Goal: Information Seeking & Learning: Learn about a topic

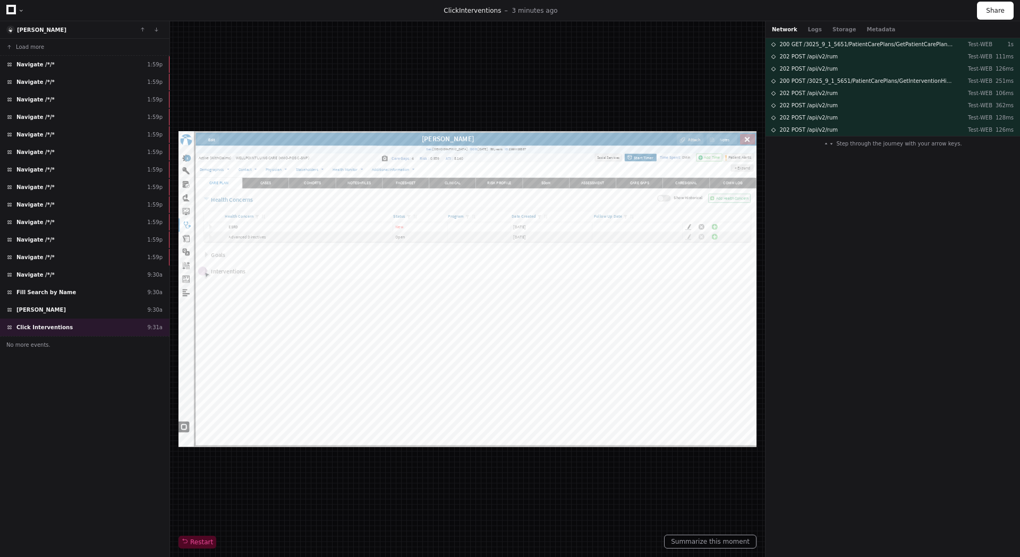
click at [81, 29] on div "Suhas Gupta" at bounding box center [84, 30] width 169 height 18
click at [37, 30] on span "Suhas Gupta" at bounding box center [41, 30] width 49 height 6
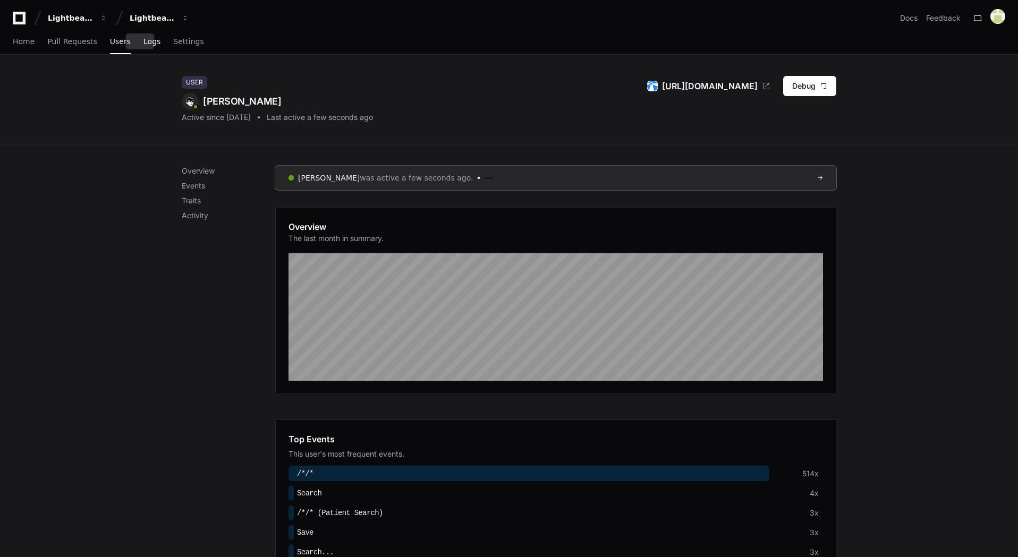
click at [143, 45] on span "Logs" at bounding box center [151, 41] width 17 height 6
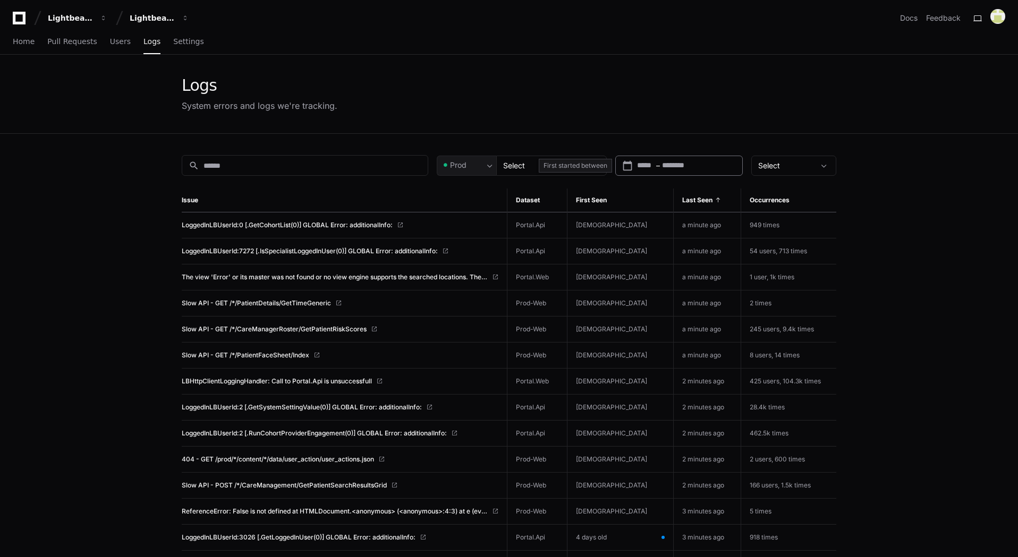
click at [655, 164] on div "Start – End date" at bounding box center [686, 165] width 99 height 11
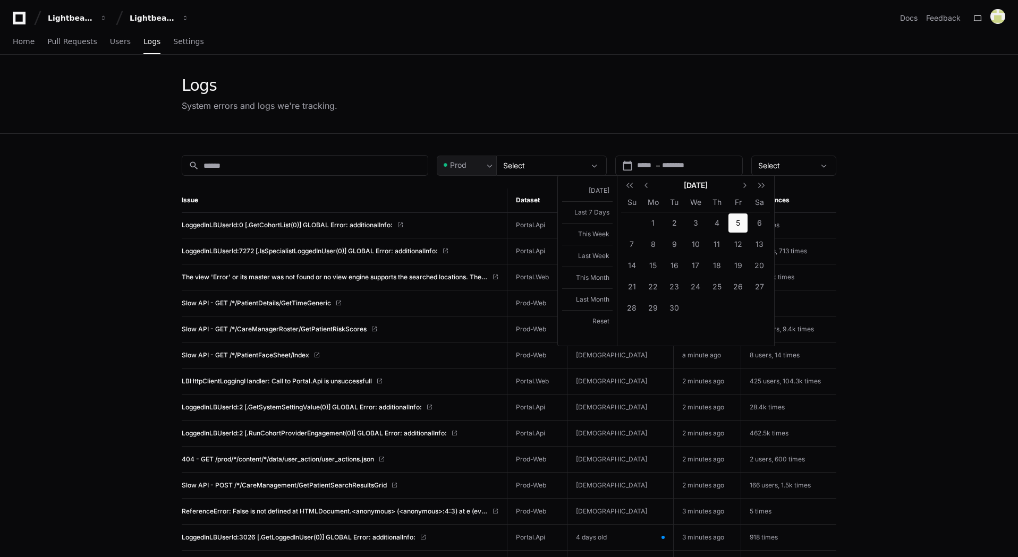
click at [740, 223] on span "5" at bounding box center [737, 223] width 19 height 19
type input "**********"
click at [531, 165] on div at bounding box center [509, 278] width 1018 height 557
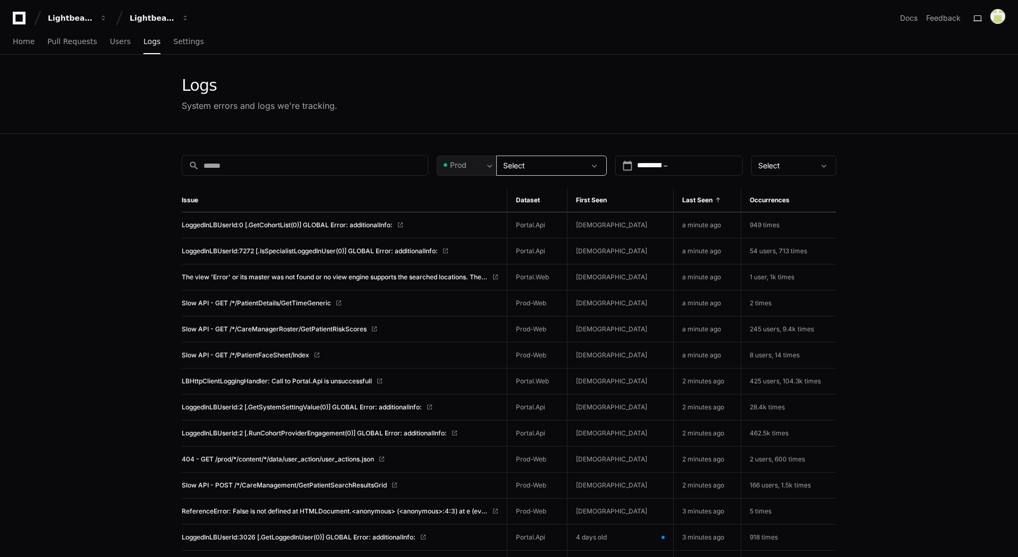
click at [556, 167] on div "Select" at bounding box center [544, 165] width 82 height 11
click at [556, 167] on div at bounding box center [509, 278] width 1018 height 557
click at [490, 166] on span at bounding box center [489, 165] width 11 height 11
click at [490, 166] on div at bounding box center [509, 278] width 1018 height 557
click at [794, 169] on div "Select" at bounding box center [786, 165] width 56 height 11
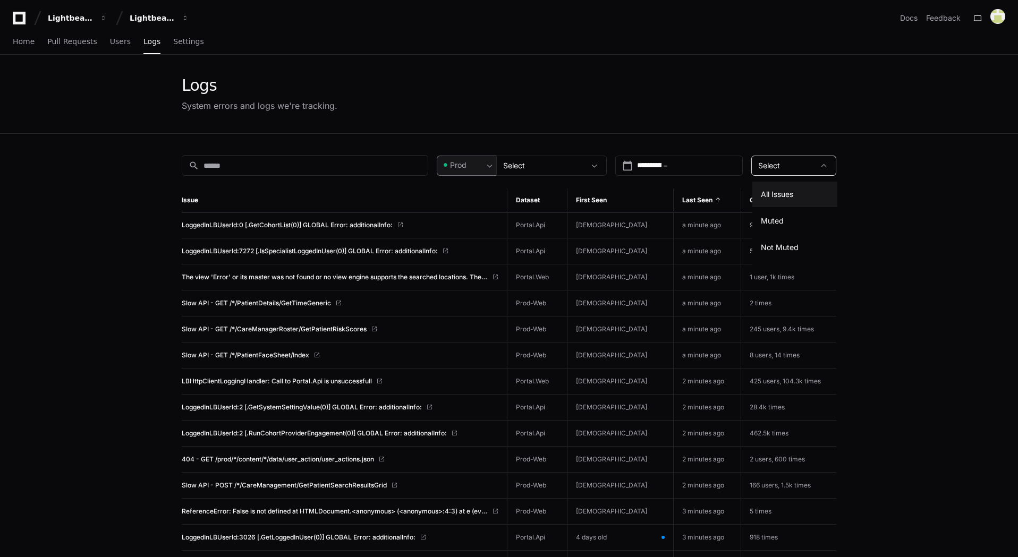
click at [794, 169] on div at bounding box center [509, 278] width 1018 height 557
click at [866, 184] on app-issue-list-page "**********" at bounding box center [509, 479] width 1018 height 849
click at [698, 167] on input "text" at bounding box center [692, 165] width 47 height 11
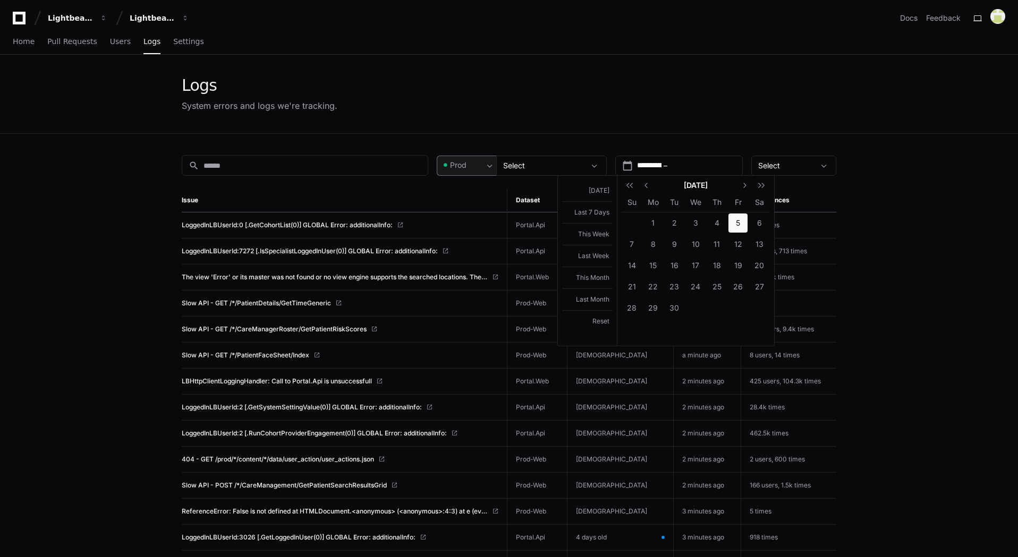
click at [738, 224] on span "5" at bounding box center [737, 223] width 19 height 19
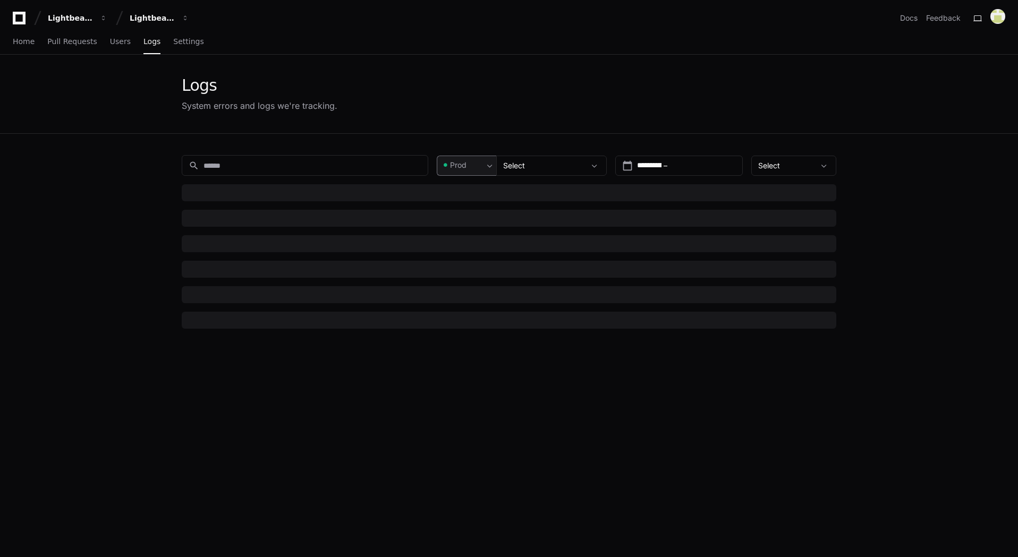
type input "**********"
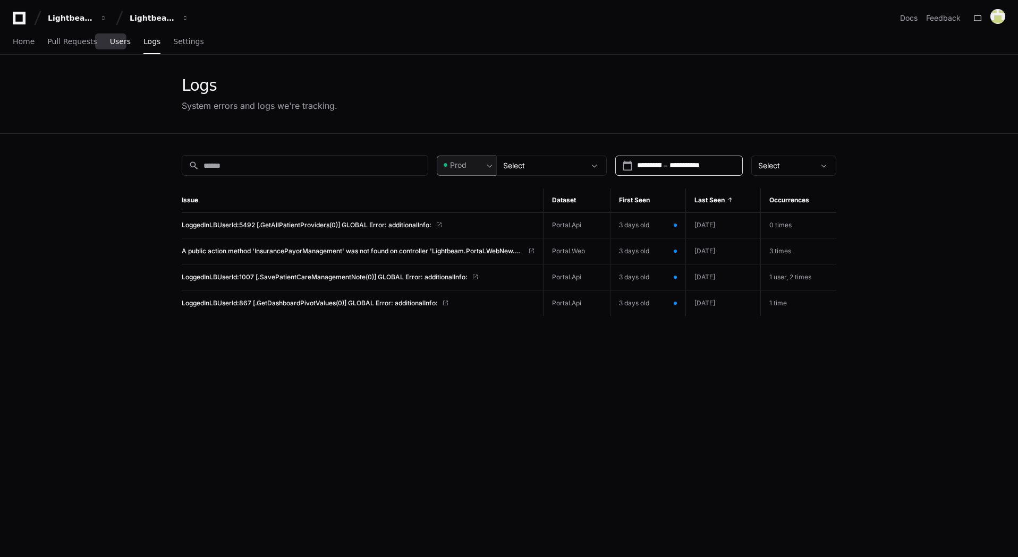
click at [110, 42] on span "Users" at bounding box center [120, 41] width 21 height 6
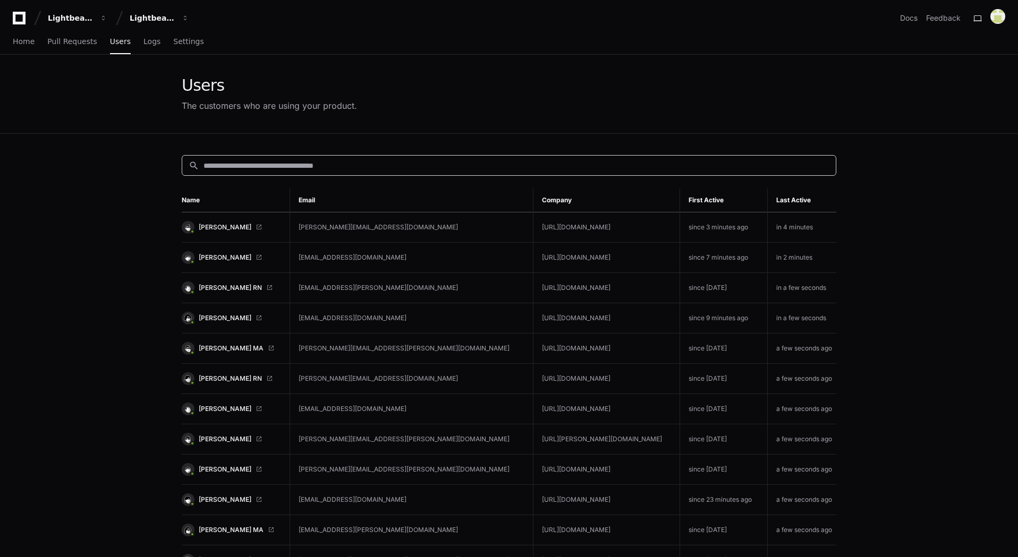
click at [258, 165] on input at bounding box center [516, 165] width 626 height 11
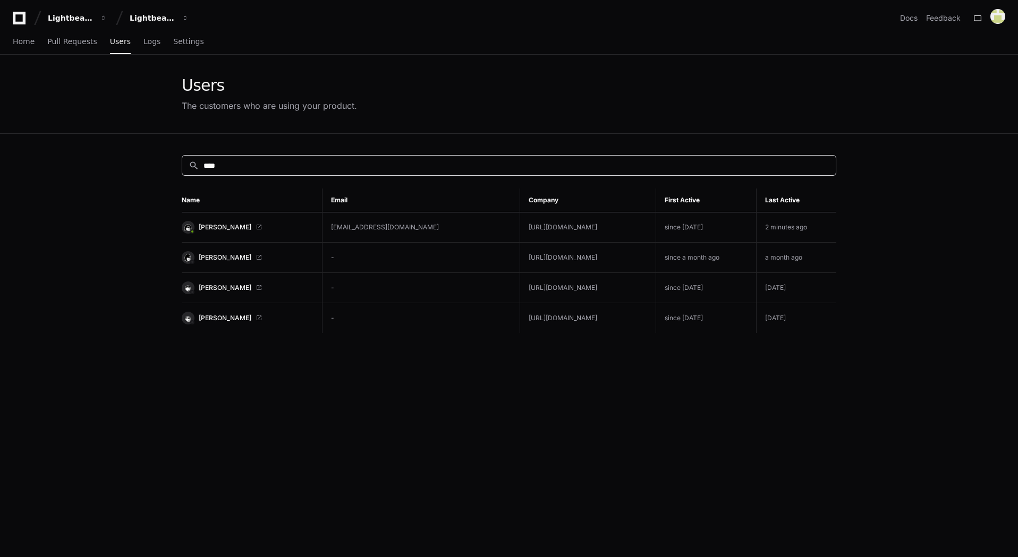
type input "****"
click at [604, 223] on td "https://Caremoretraining.lightbeamhealth.com" at bounding box center [588, 227] width 136 height 30
click at [222, 227] on span "[PERSON_NAME]" at bounding box center [225, 227] width 53 height 8
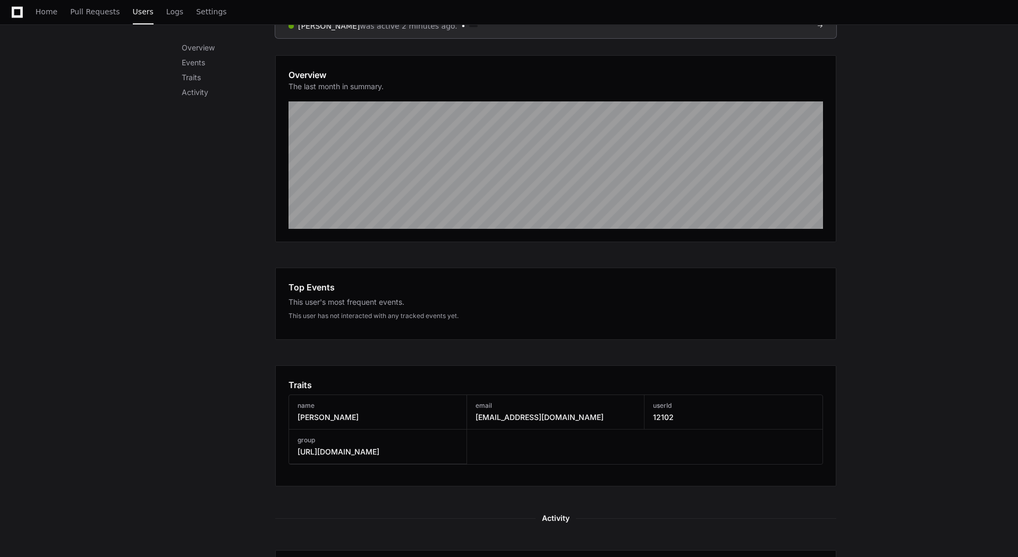
scroll to position [166, 0]
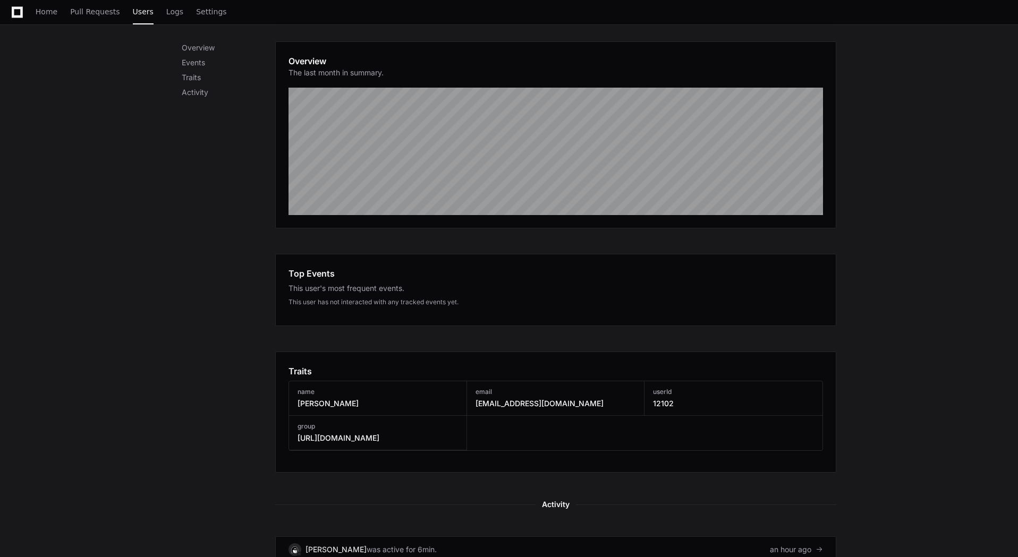
drag, startPoint x: 772, startPoint y: 215, endPoint x: 163, endPoint y: 321, distance: 618.9
click at [163, 321] on div "Overview Events Traits Activity Siri Athota was active 2 minutes ago. Overview …" at bounding box center [509, 428] width 1018 height 898
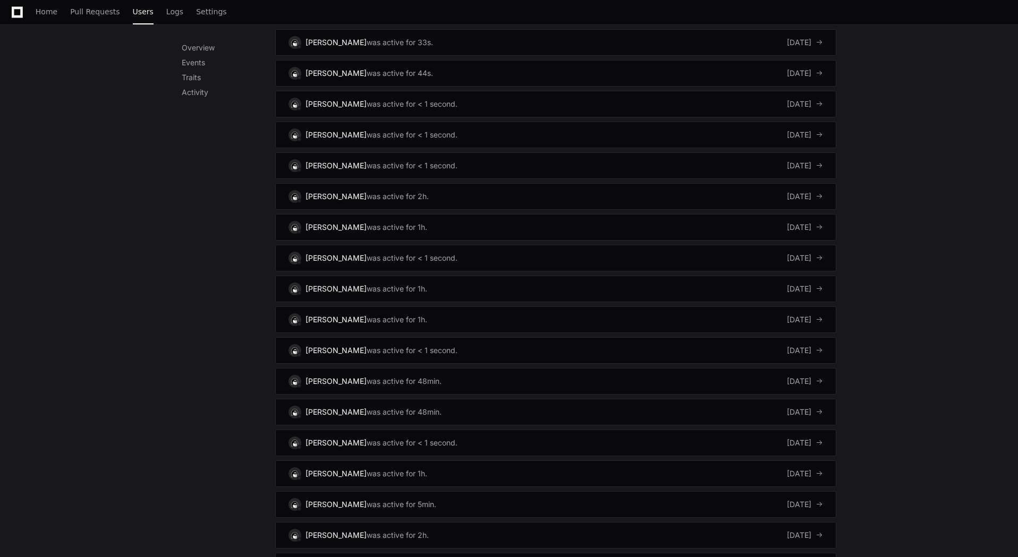
scroll to position [697, 0]
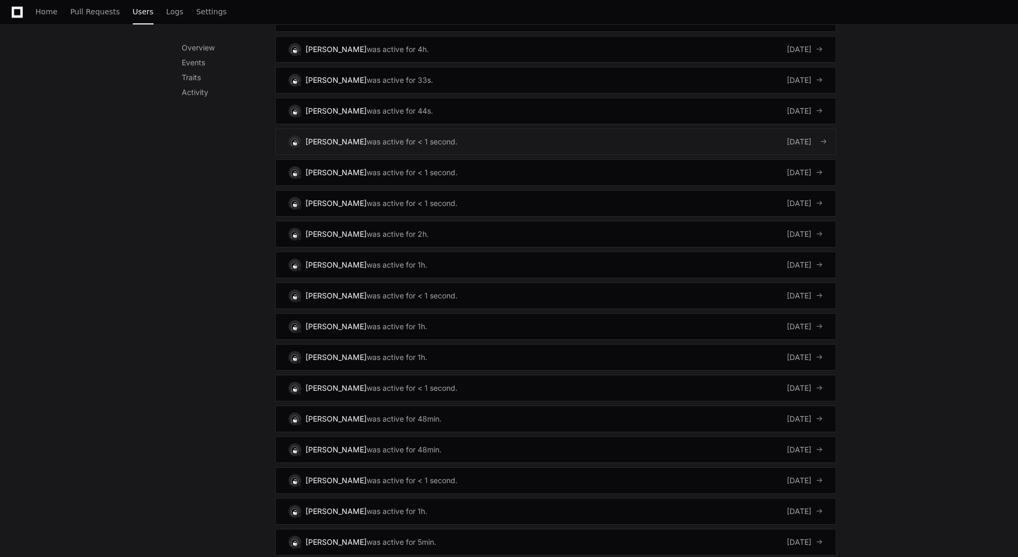
click at [787, 142] on div "4 days ago" at bounding box center [805, 142] width 36 height 11
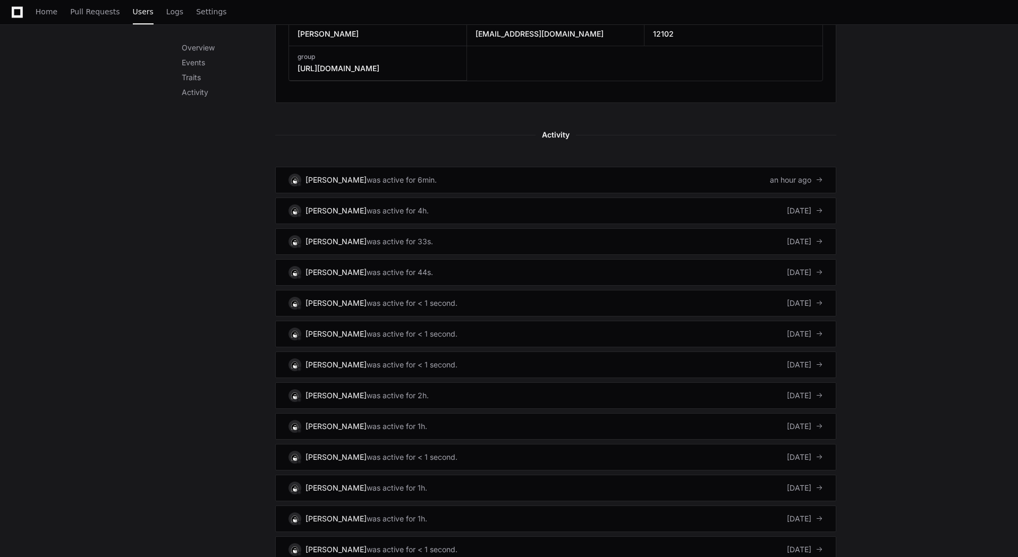
scroll to position [538, 0]
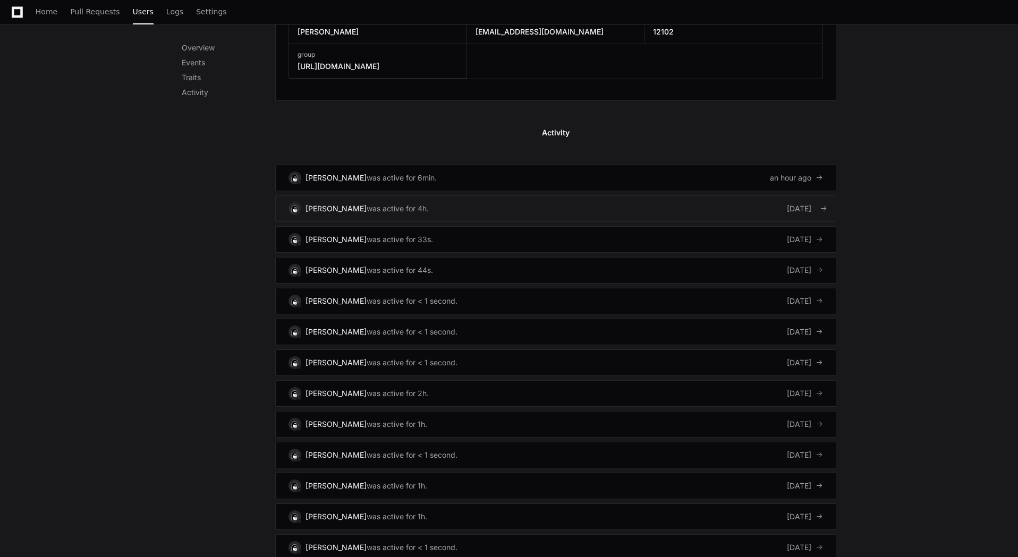
click at [787, 209] on div "[DATE]" at bounding box center [805, 208] width 36 height 11
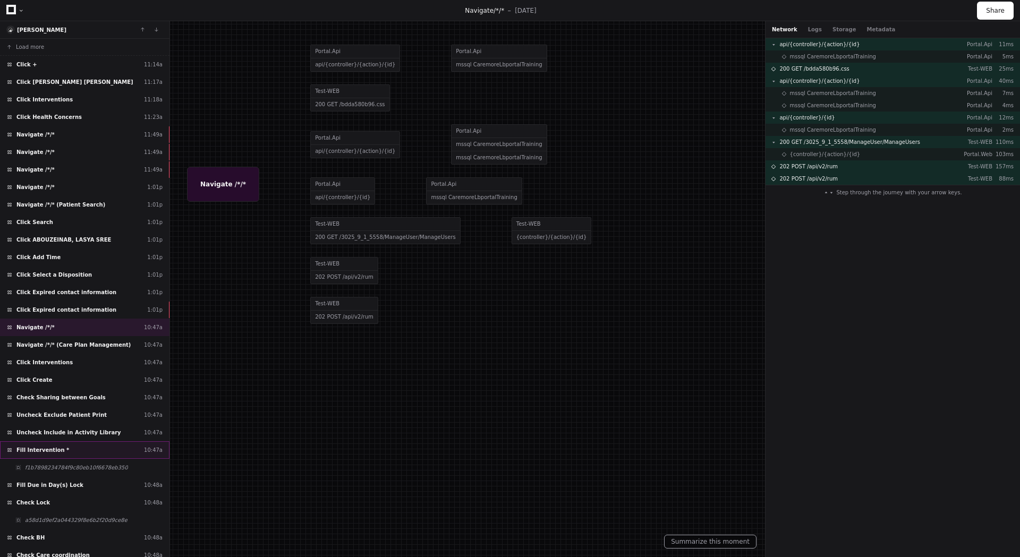
click at [71, 453] on div "Fill Intervention * 10:47a" at bounding box center [84, 450] width 169 height 18
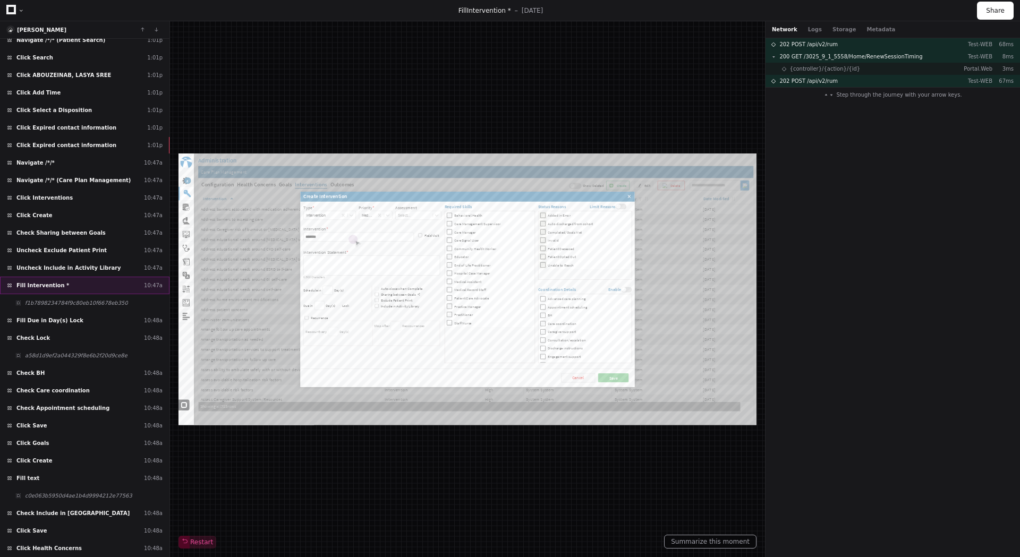
scroll to position [218, 0]
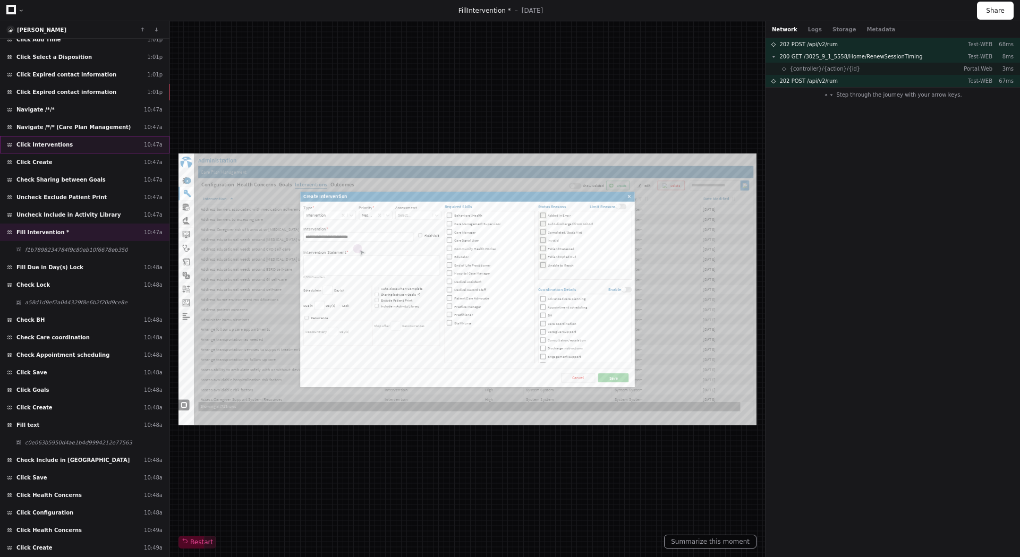
click at [87, 141] on div "Click Interventions 10:47a" at bounding box center [84, 145] width 169 height 18
type input "**********"
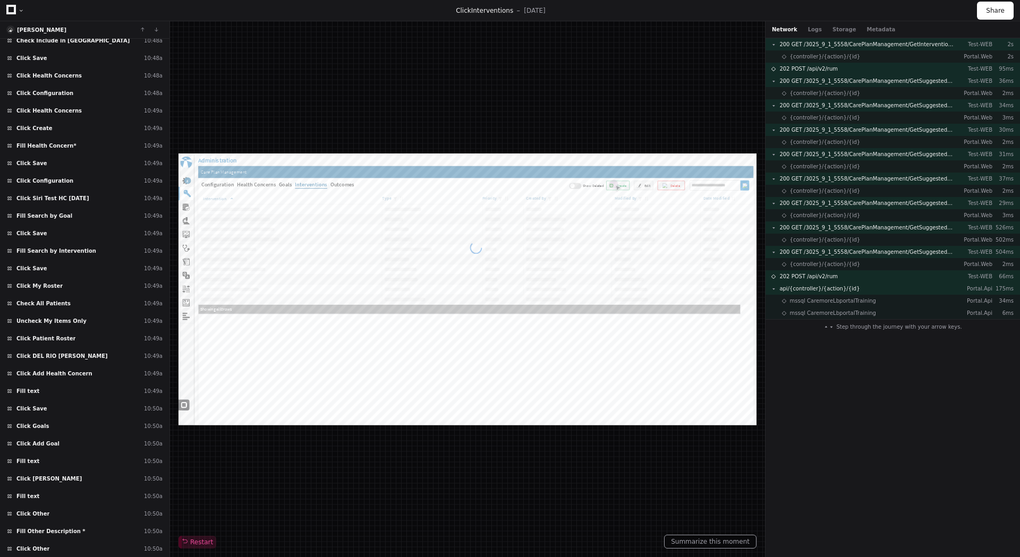
scroll to position [953, 0]
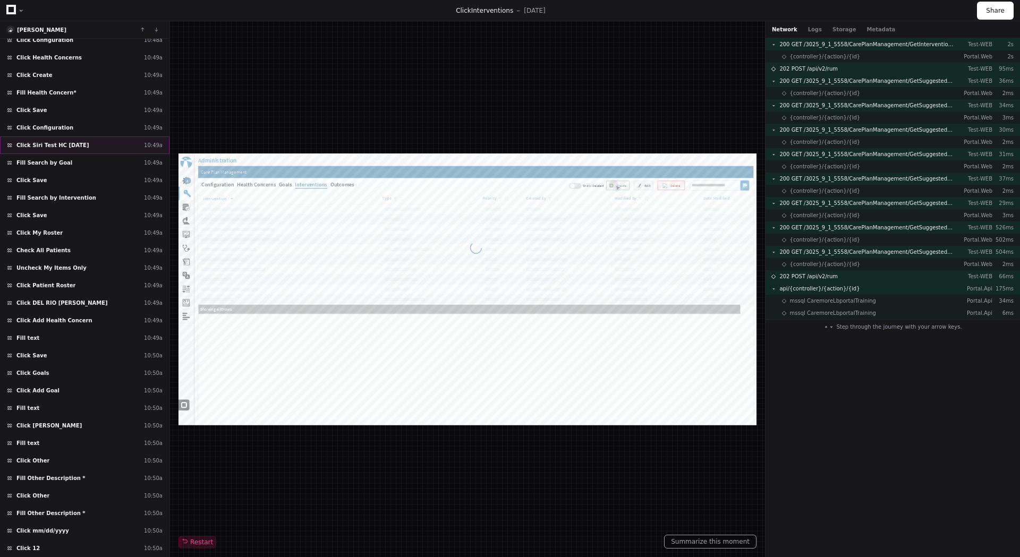
click at [93, 143] on div "Click Siri Test HC 9/5/25 10:49a" at bounding box center [84, 146] width 169 height 18
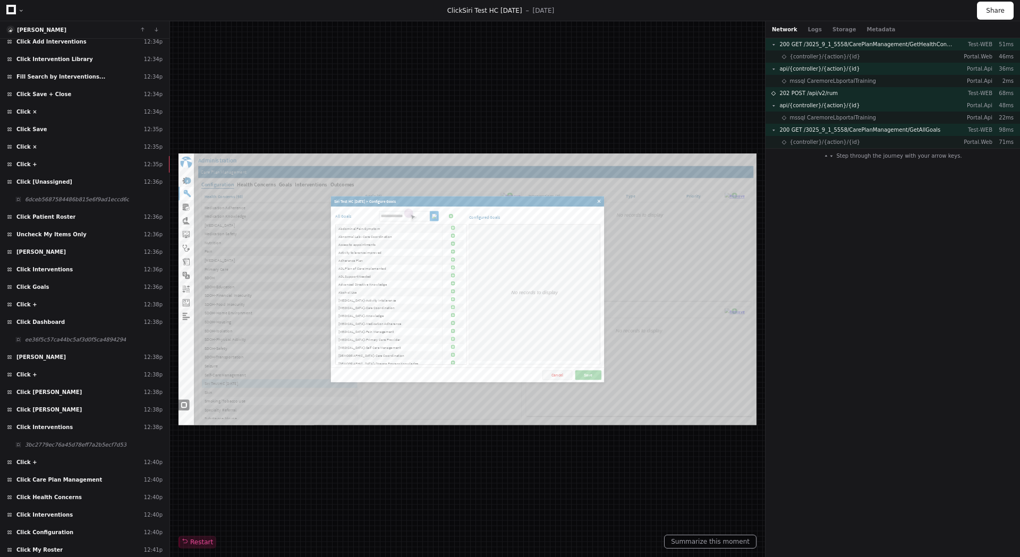
scroll to position [4528, 0]
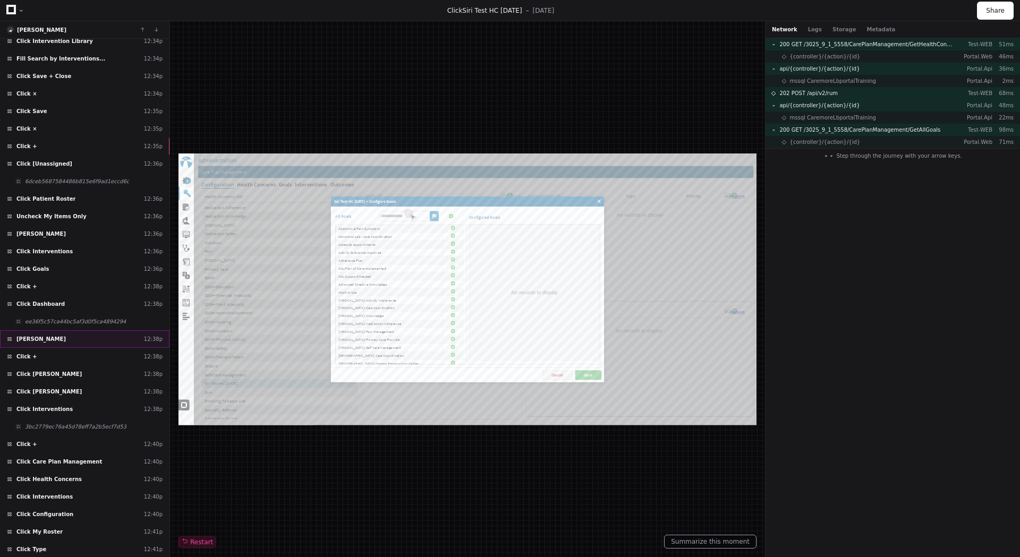
click at [63, 342] on span "[PERSON_NAME]" at bounding box center [40, 339] width 49 height 8
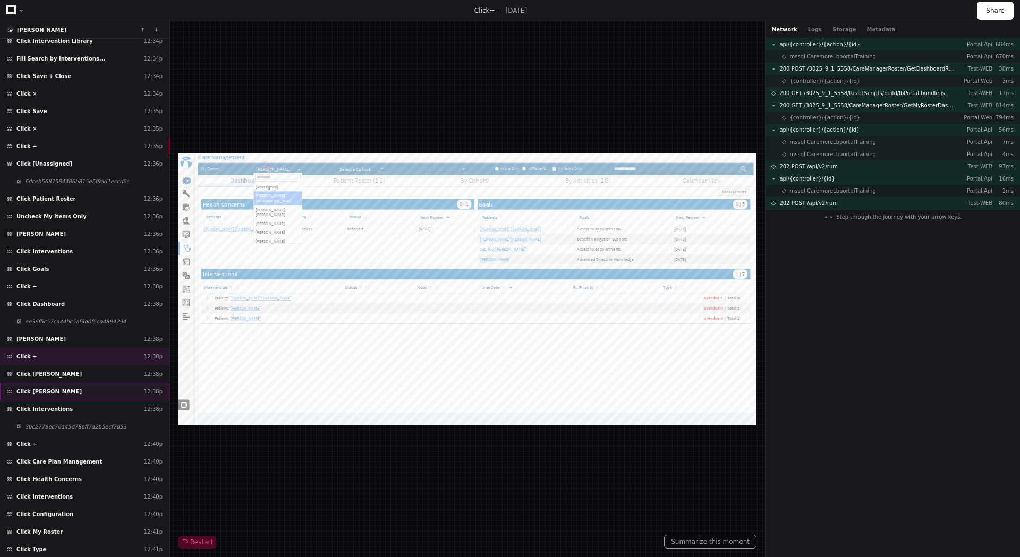
scroll to position [4581, 0]
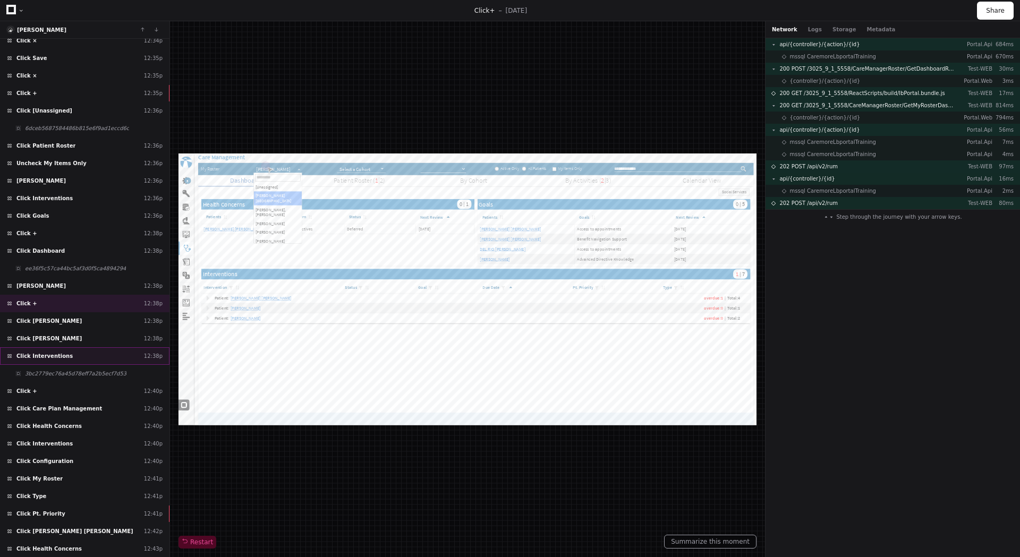
click at [65, 357] on div "Click Interventions 12:38p" at bounding box center [84, 356] width 169 height 18
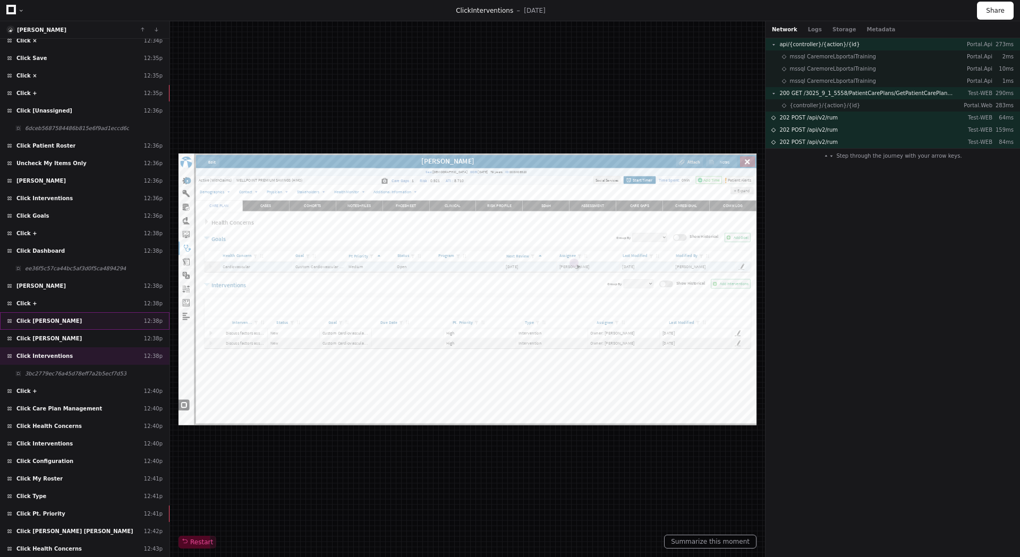
click at [66, 322] on div "Click Siri Athota 12:38p" at bounding box center [84, 321] width 169 height 18
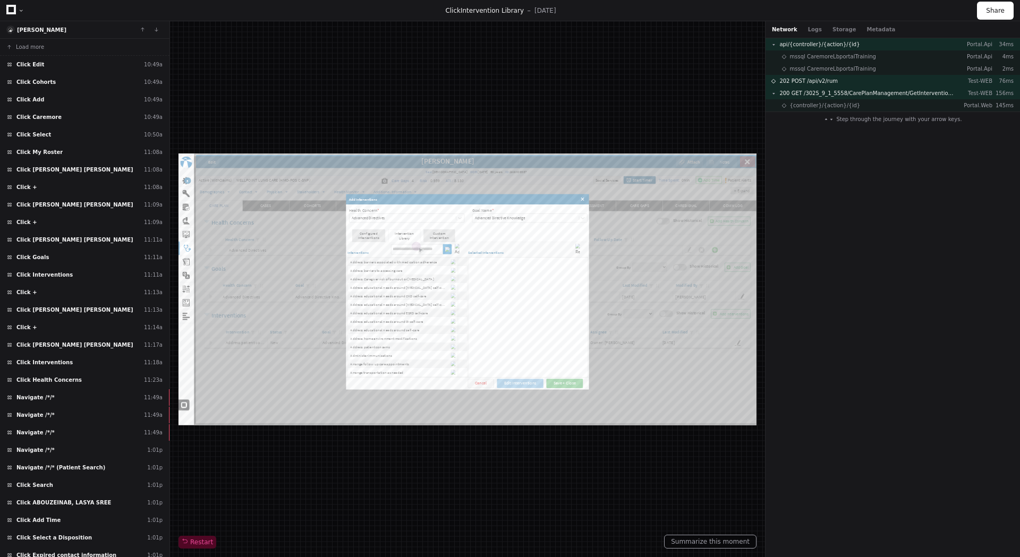
scroll to position [6212, 0]
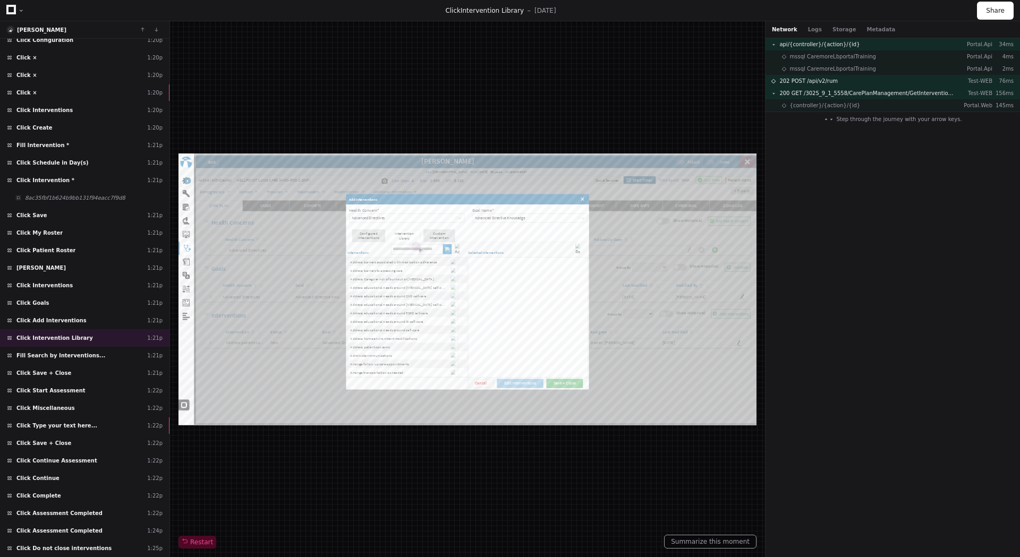
click at [80, 359] on span "Fill Search by Interventions..." at bounding box center [60, 356] width 89 height 8
